Goal: Find specific page/section: Find specific page/section

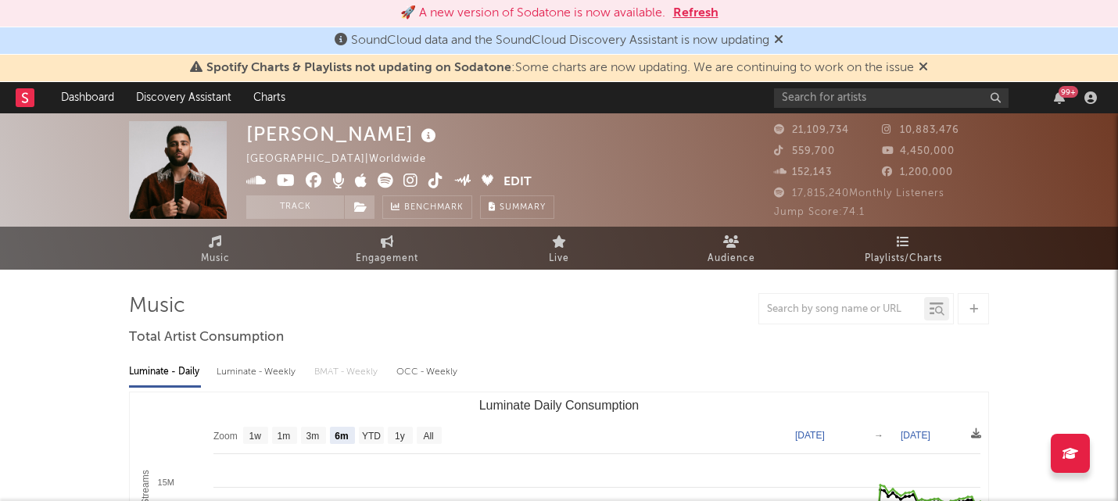
select select "6m"
click at [704, 13] on button "Refresh" at bounding box center [695, 13] width 45 height 19
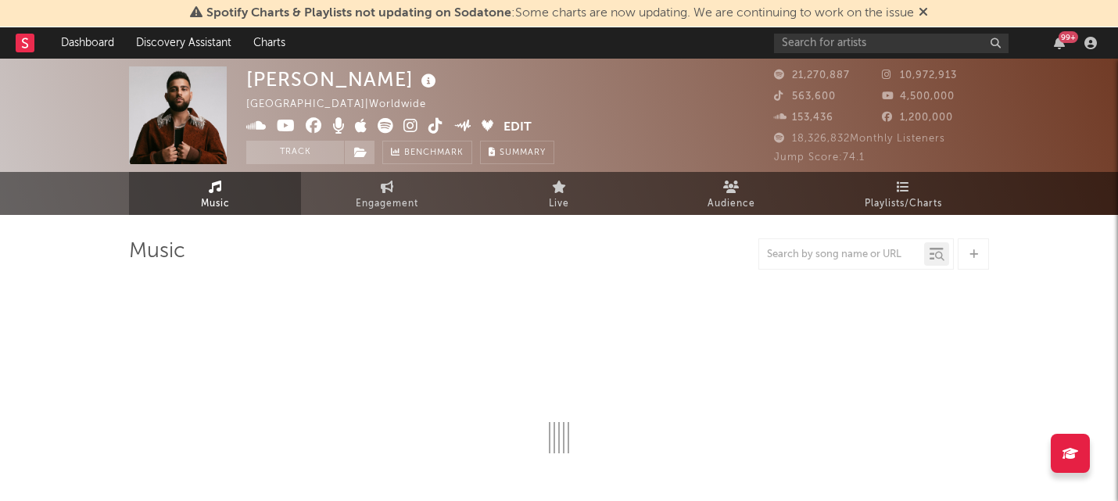
select select "6m"
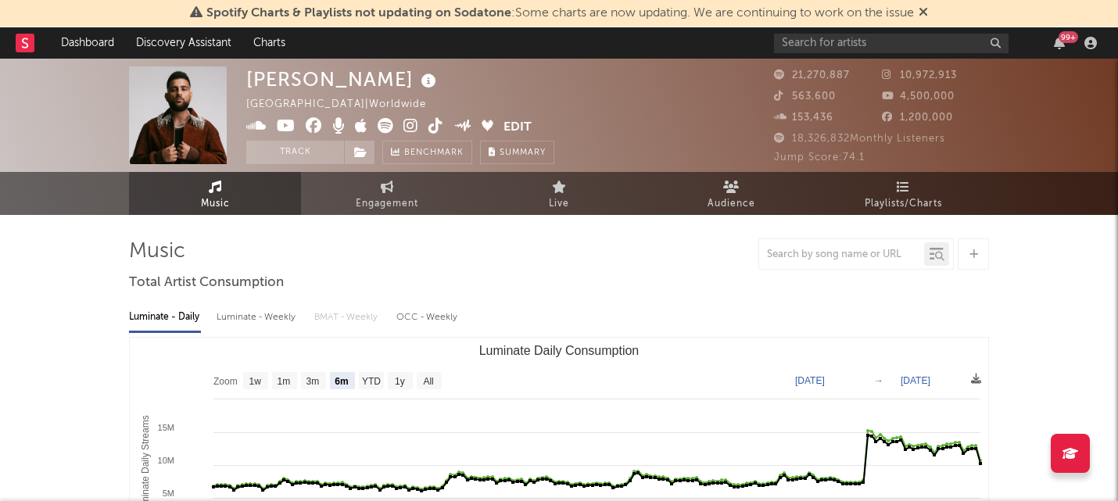
click at [928, 13] on icon at bounding box center [923, 11] width 9 height 13
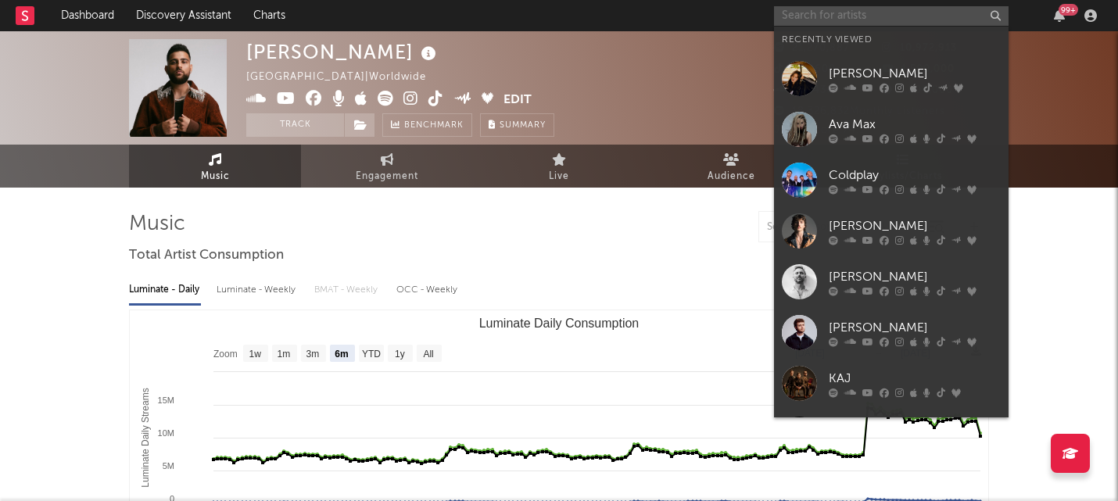
click at [871, 18] on input "text" at bounding box center [891, 16] width 235 height 20
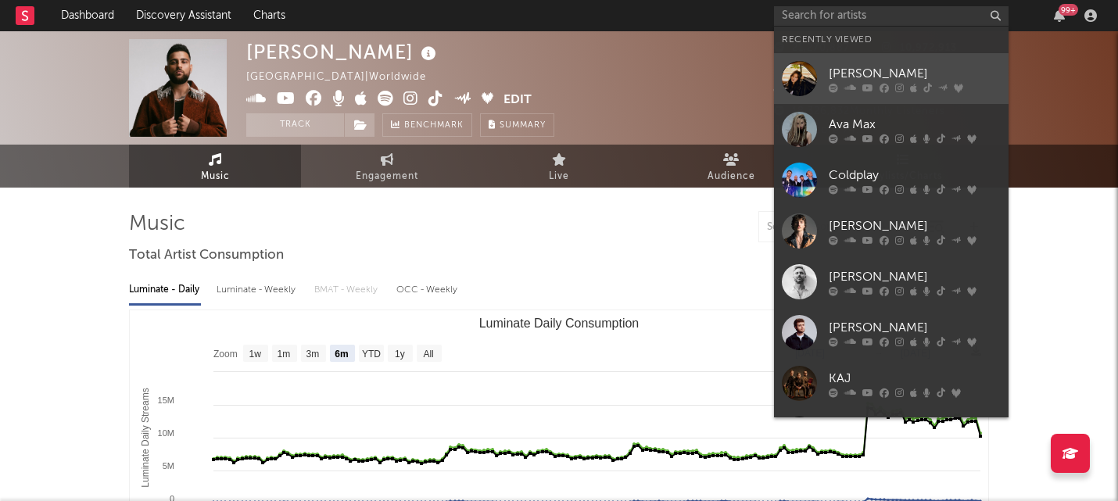
click at [857, 71] on div "Jade LeMac" at bounding box center [915, 73] width 172 height 19
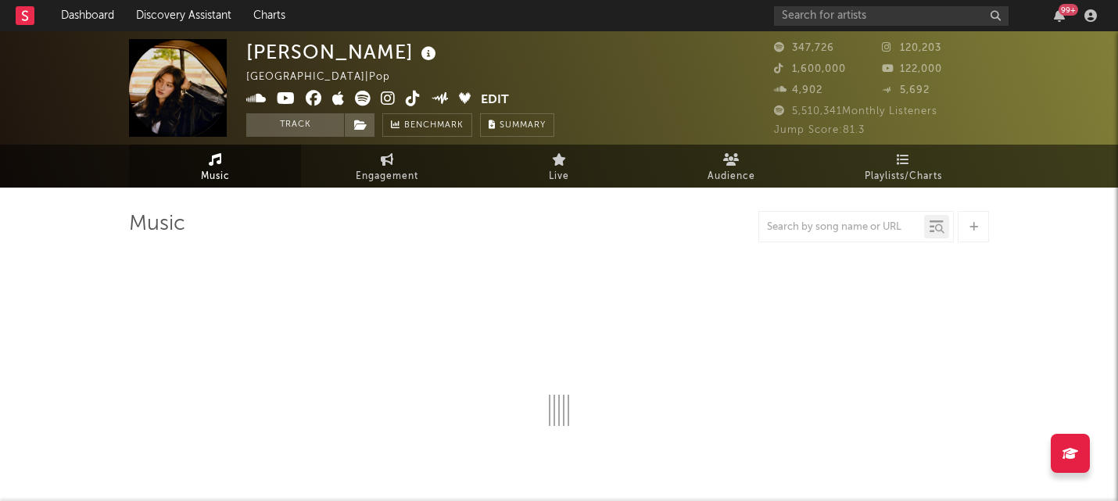
select select "6m"
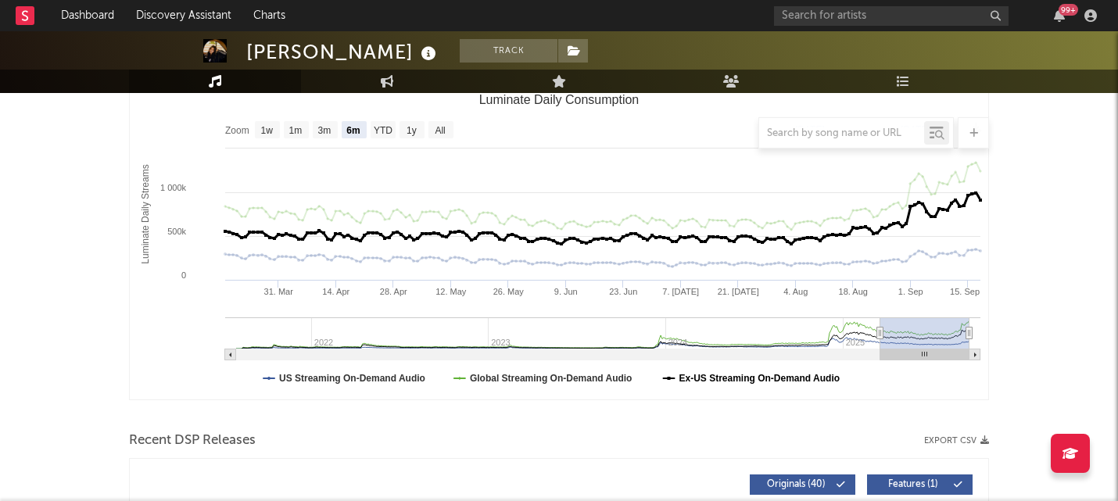
scroll to position [219, 0]
